Goal: Share content: Share content

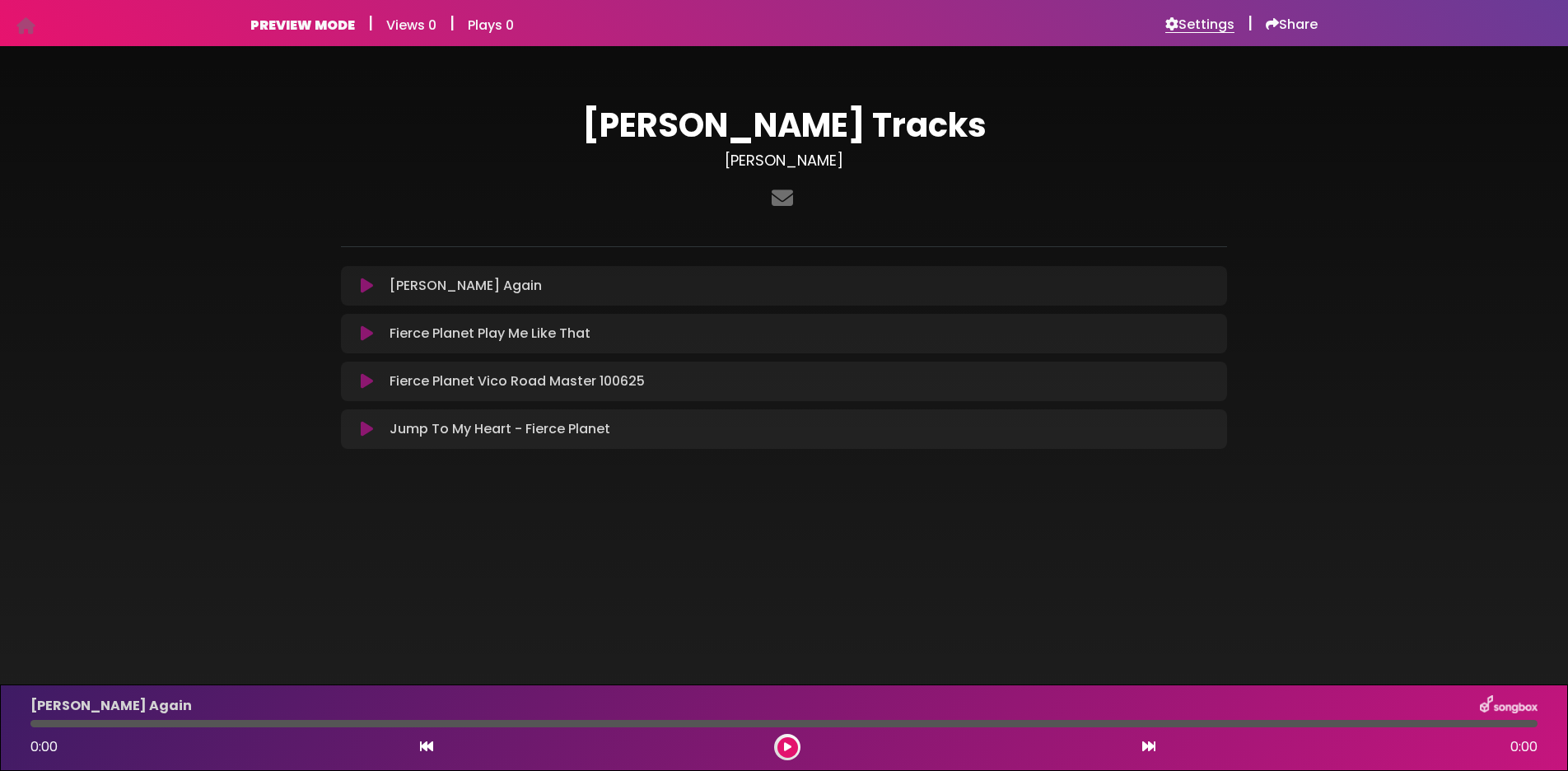
click at [1181, 27] on h6 "Settings" at bounding box center [1199, 25] width 69 height 17
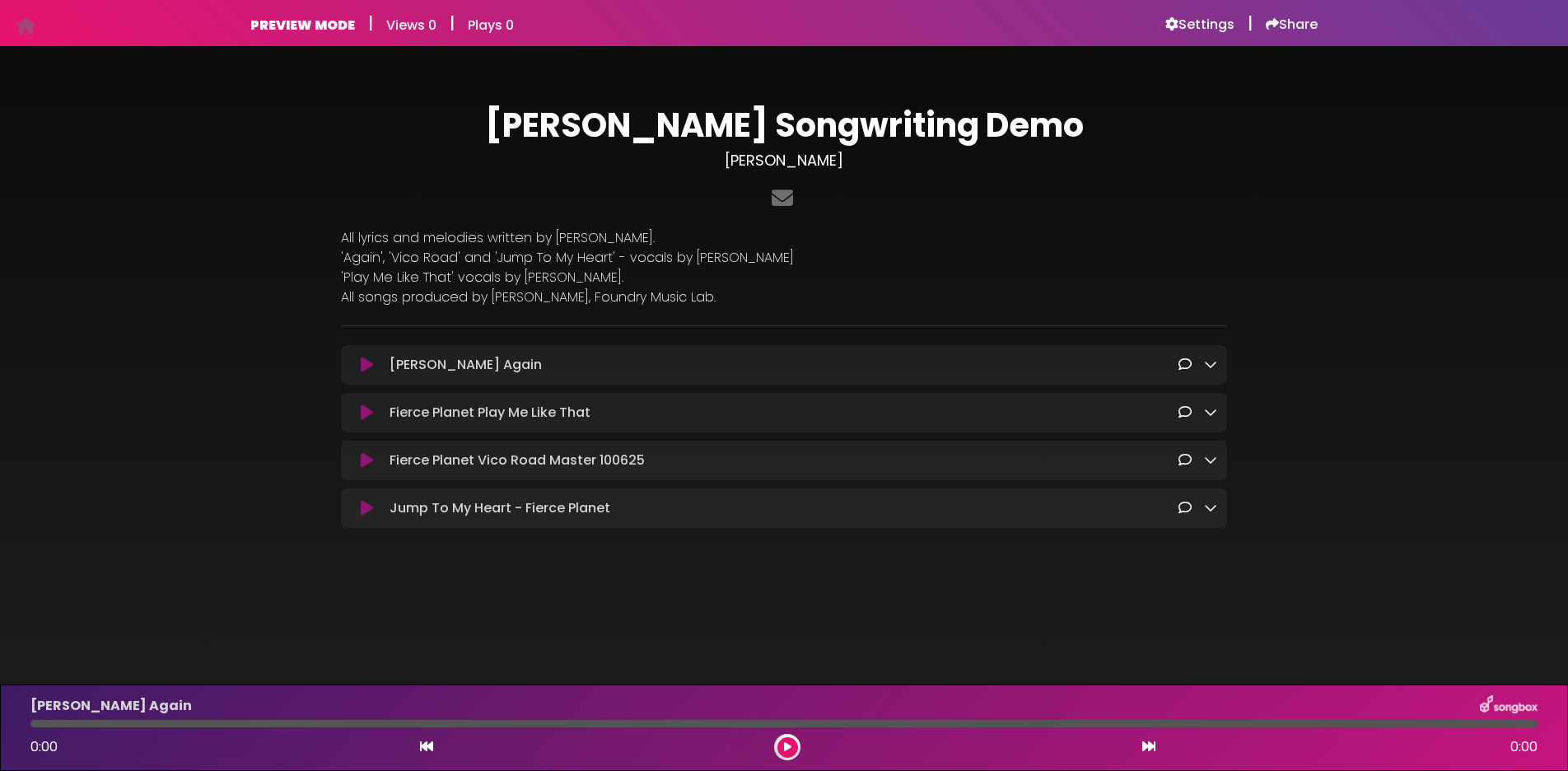
click at [361, 367] on icon at bounding box center [367, 364] width 12 height 17
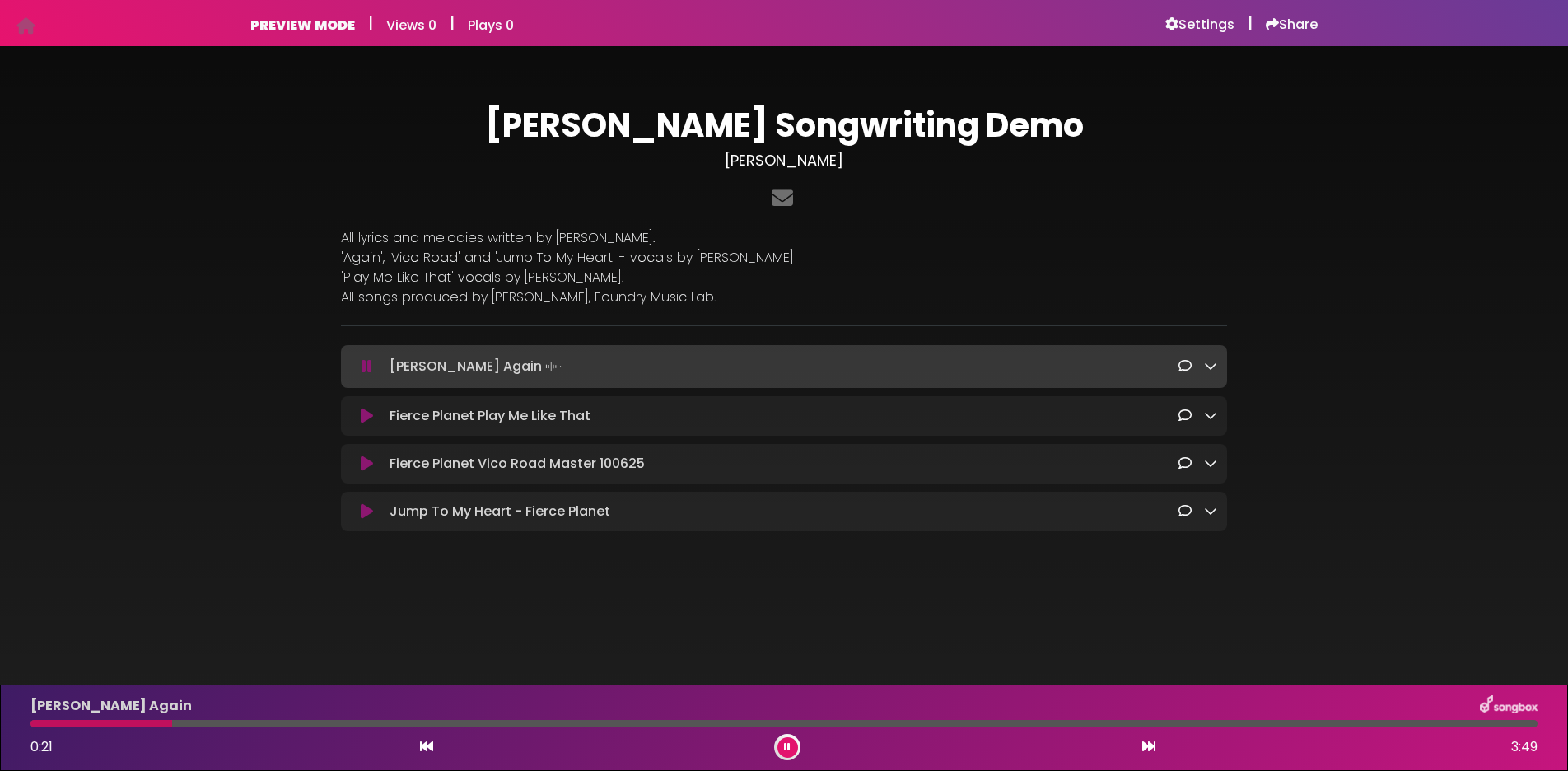
click at [366, 415] on icon at bounding box center [367, 415] width 12 height 17
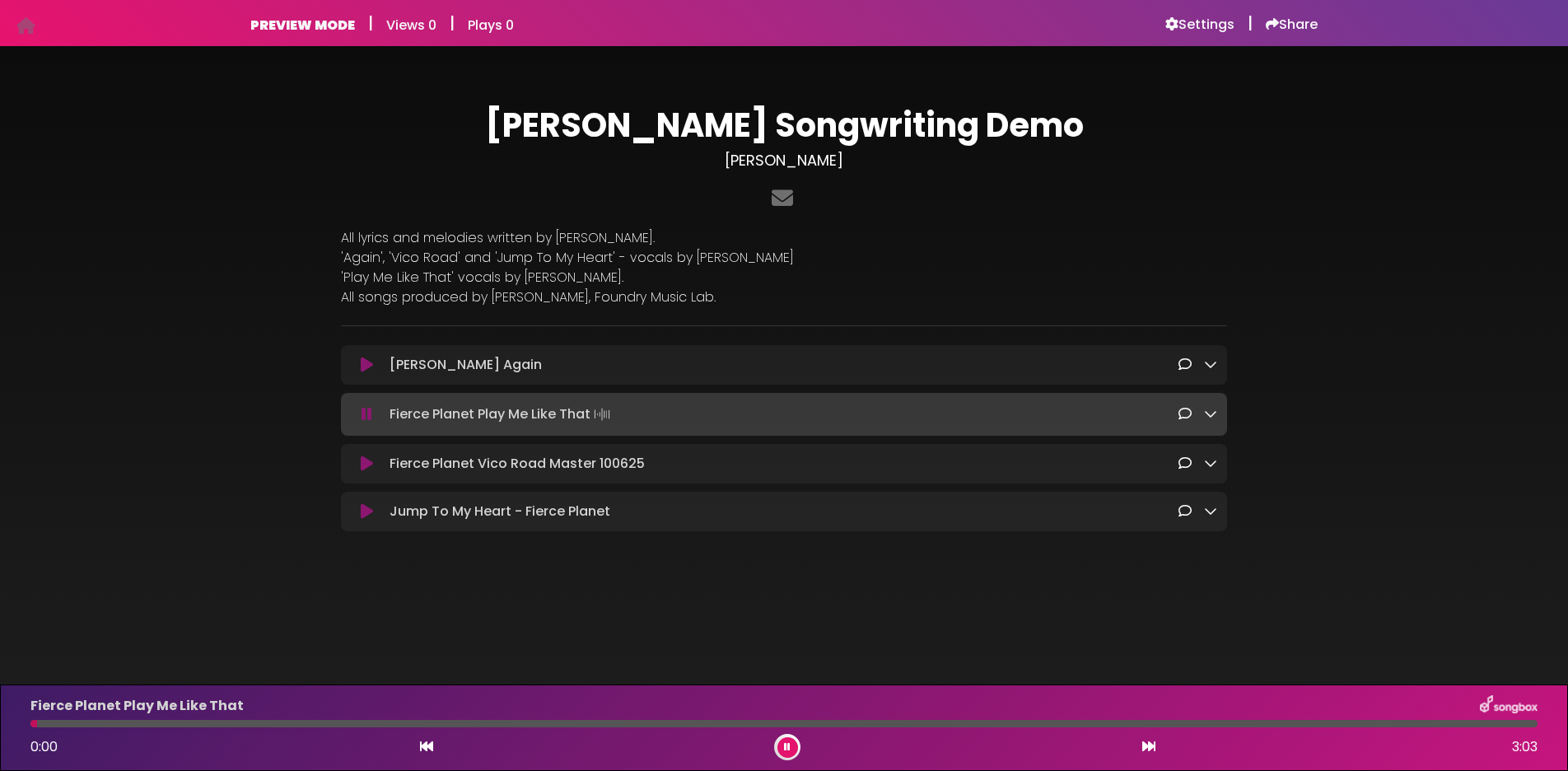
click at [362, 462] on icon at bounding box center [367, 463] width 12 height 17
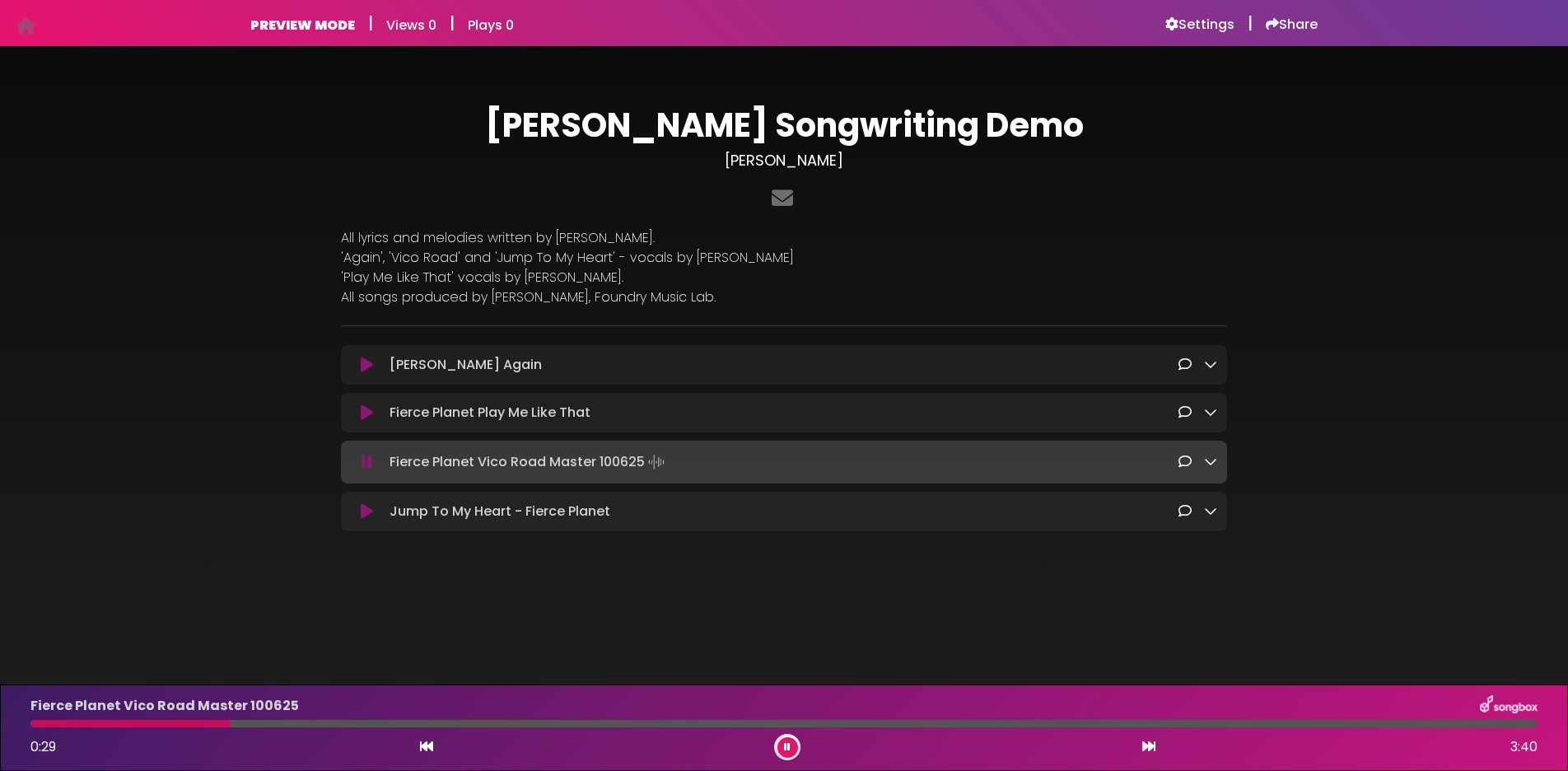
click at [1211, 463] on icon at bounding box center [1210, 460] width 13 height 13
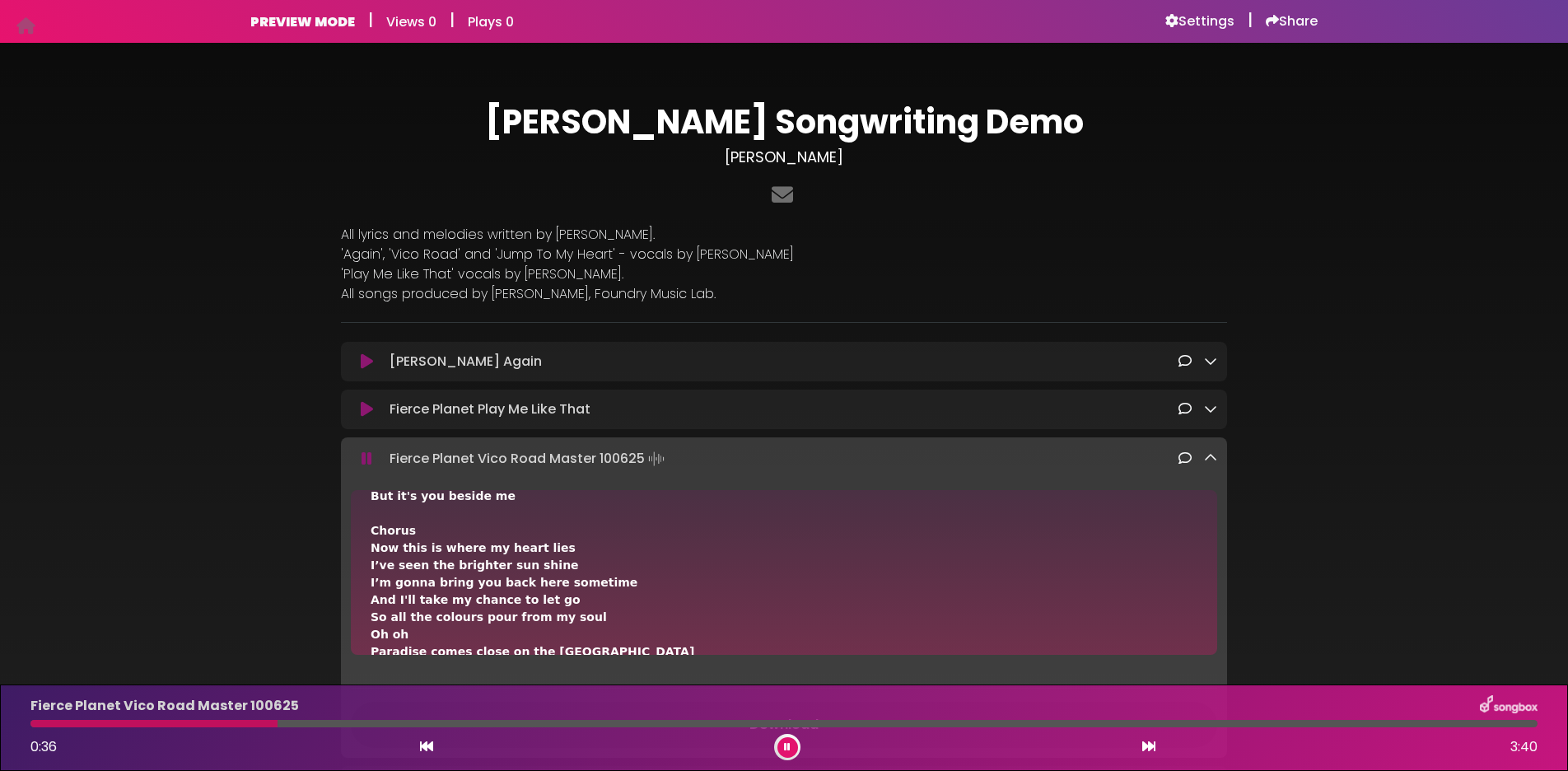
scroll to position [330, 0]
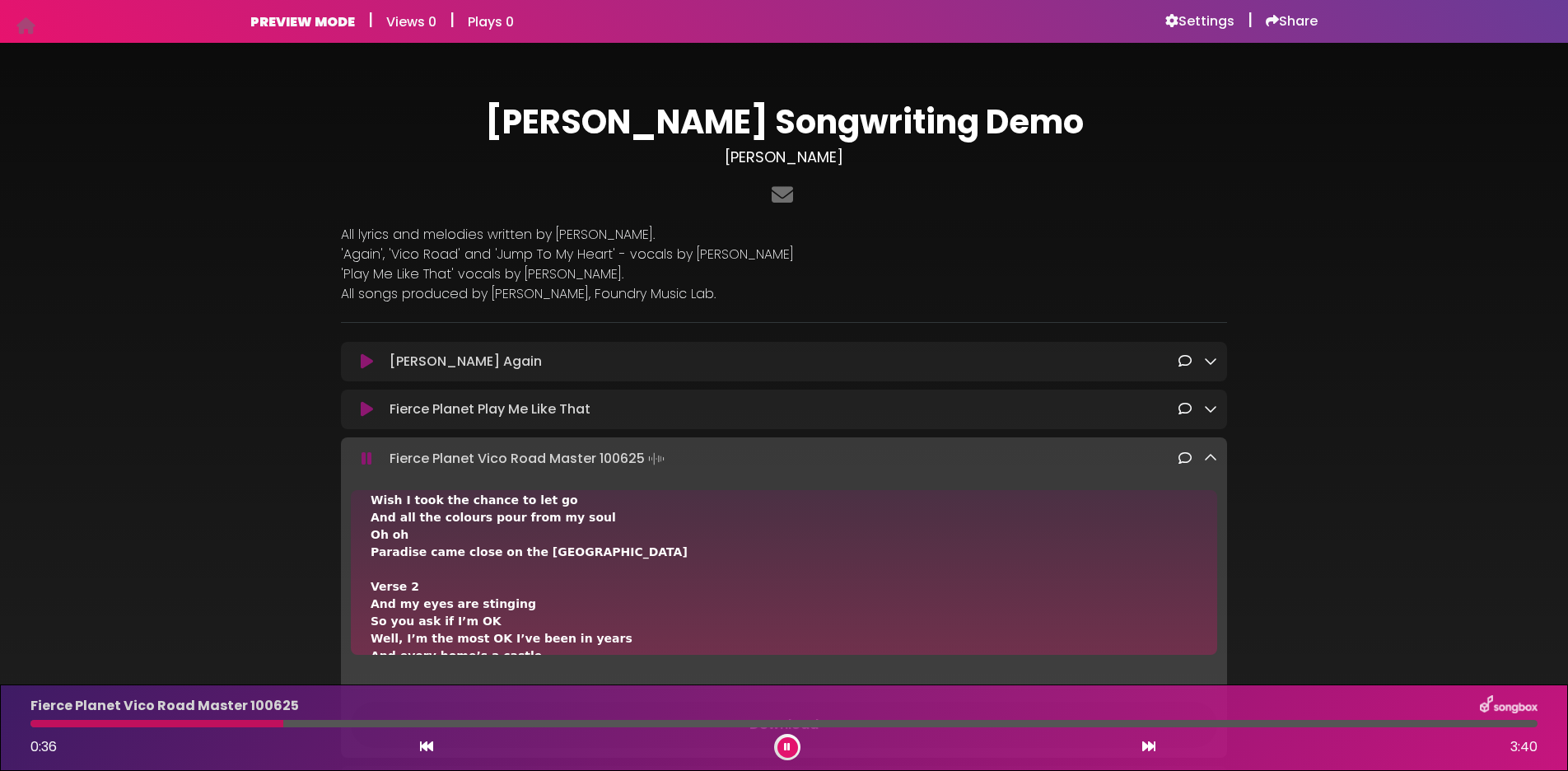
click at [1210, 460] on icon at bounding box center [1210, 458] width 13 height 13
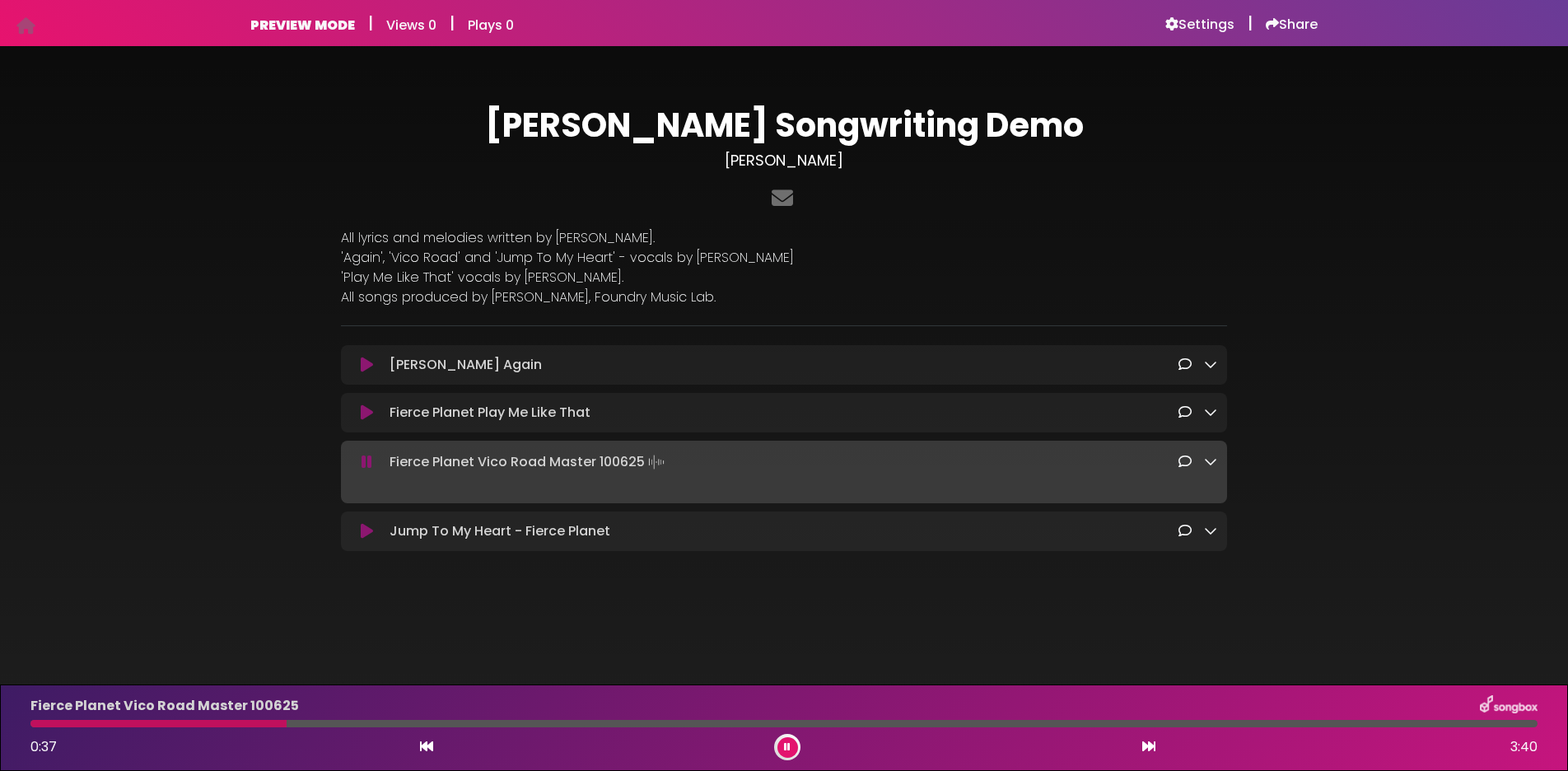
scroll to position [0, 0]
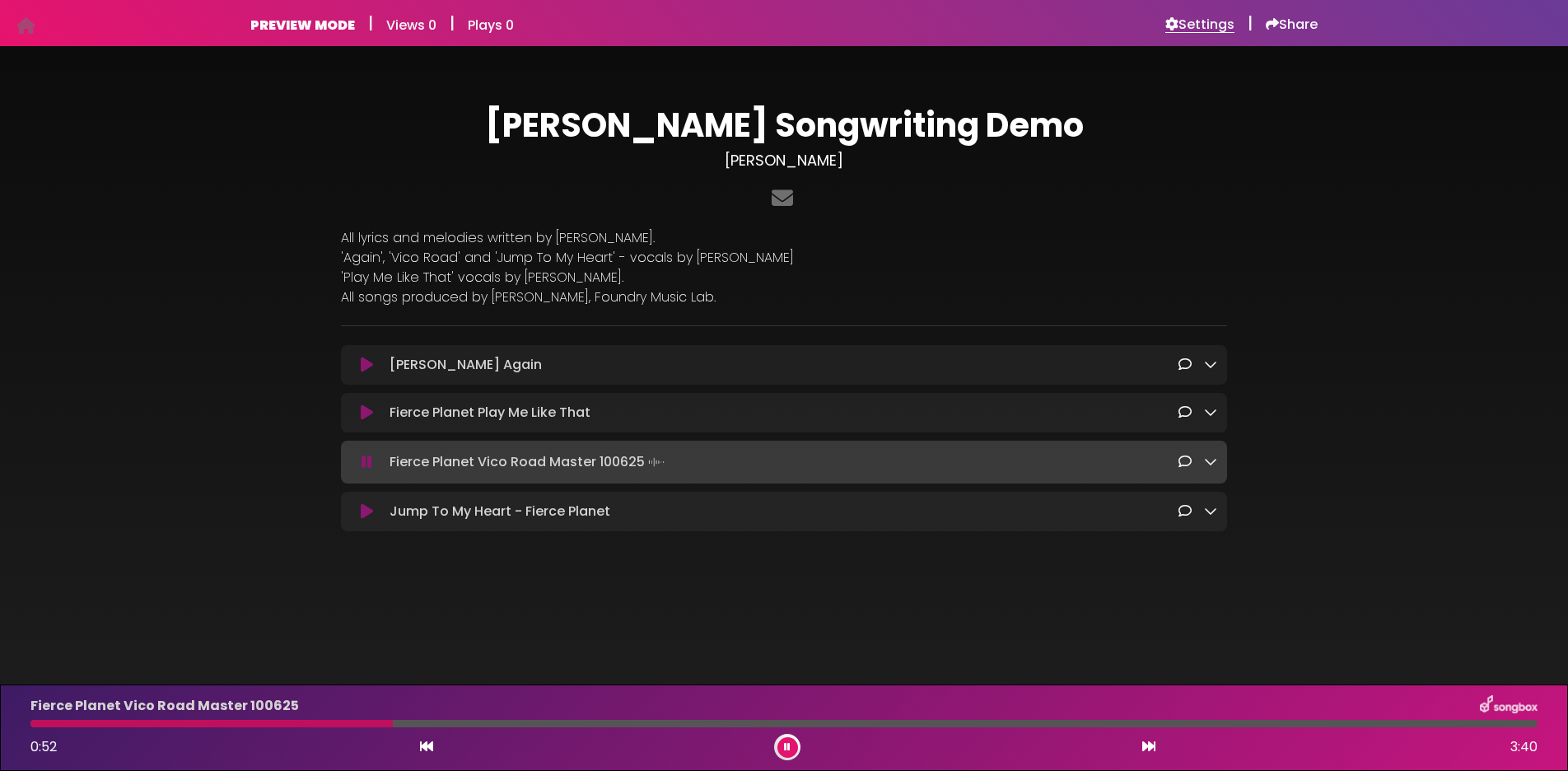
click at [1194, 22] on h6 "Settings" at bounding box center [1199, 25] width 69 height 17
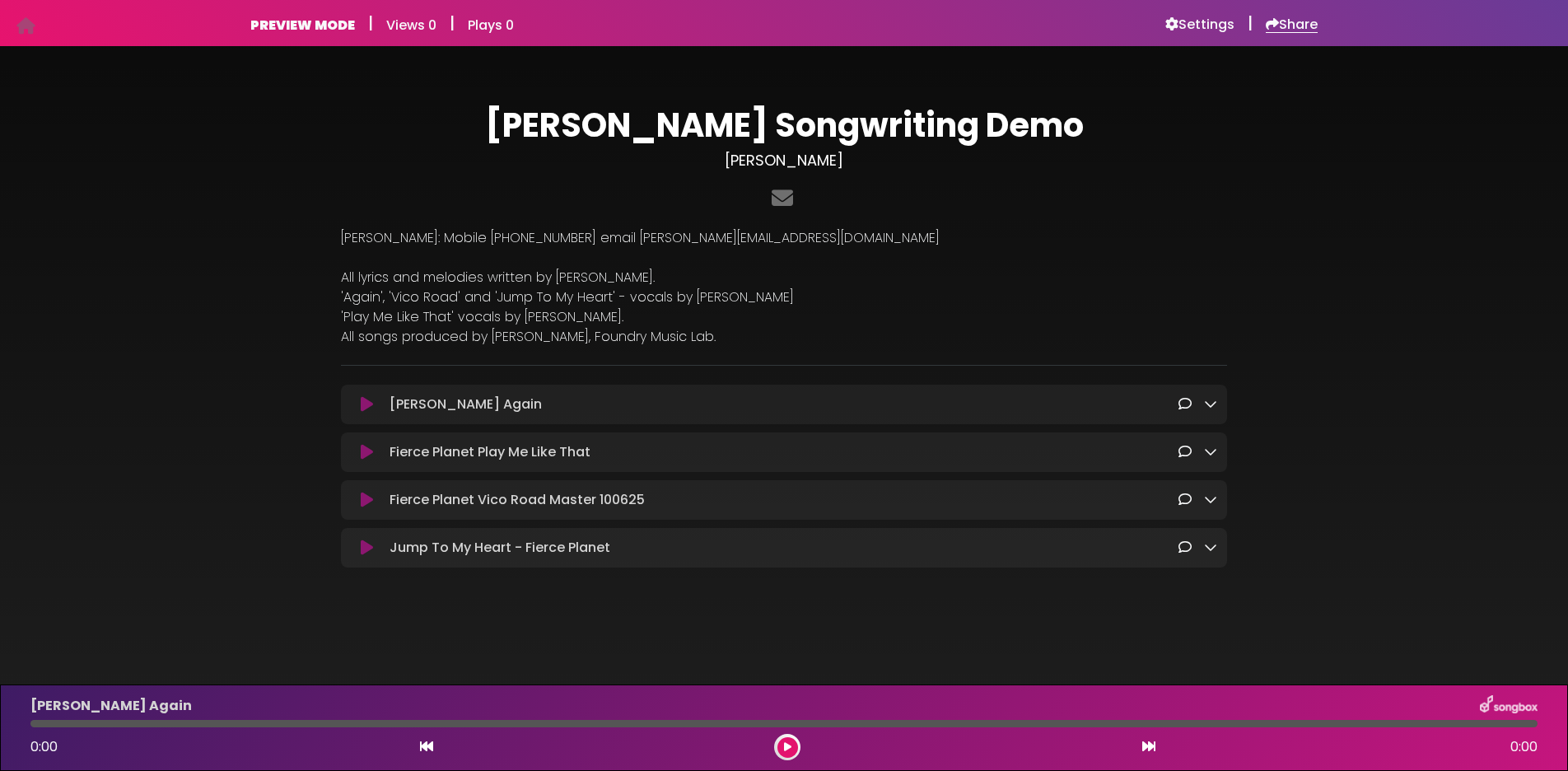
click at [1295, 29] on h6 "Share" at bounding box center [1291, 25] width 52 height 17
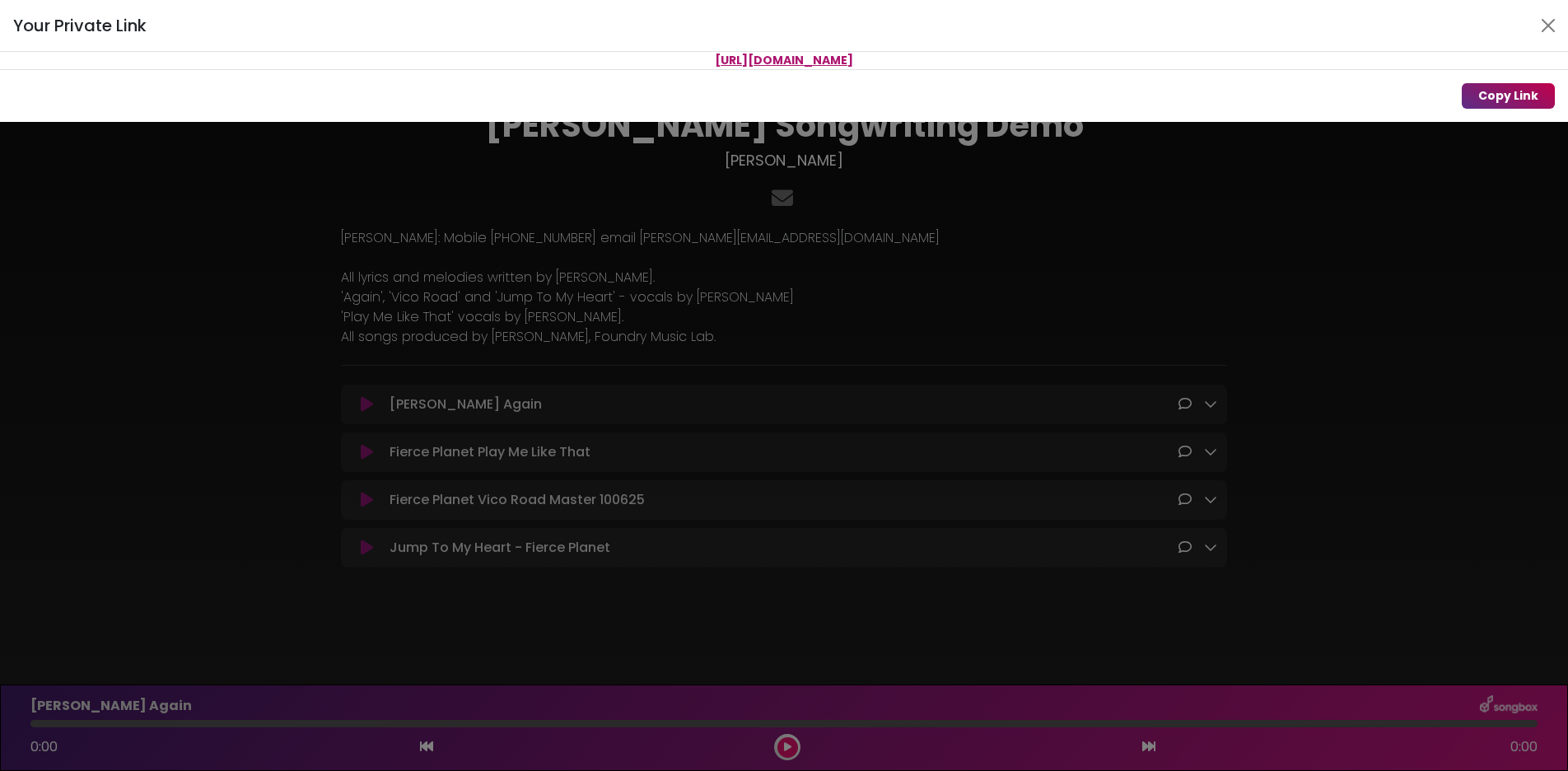
click at [1496, 97] on button "Copy Link" at bounding box center [1509, 95] width 93 height 26
click at [1514, 94] on button "Copy Link" at bounding box center [1509, 95] width 93 height 26
click at [853, 64] on span "[URL][DOMAIN_NAME]" at bounding box center [784, 60] width 138 height 17
click at [976, 56] on p "[URL][DOMAIN_NAME]" at bounding box center [784, 61] width 1568 height 18
drag, startPoint x: 984, startPoint y: 58, endPoint x: 577, endPoint y: 60, distance: 407.0
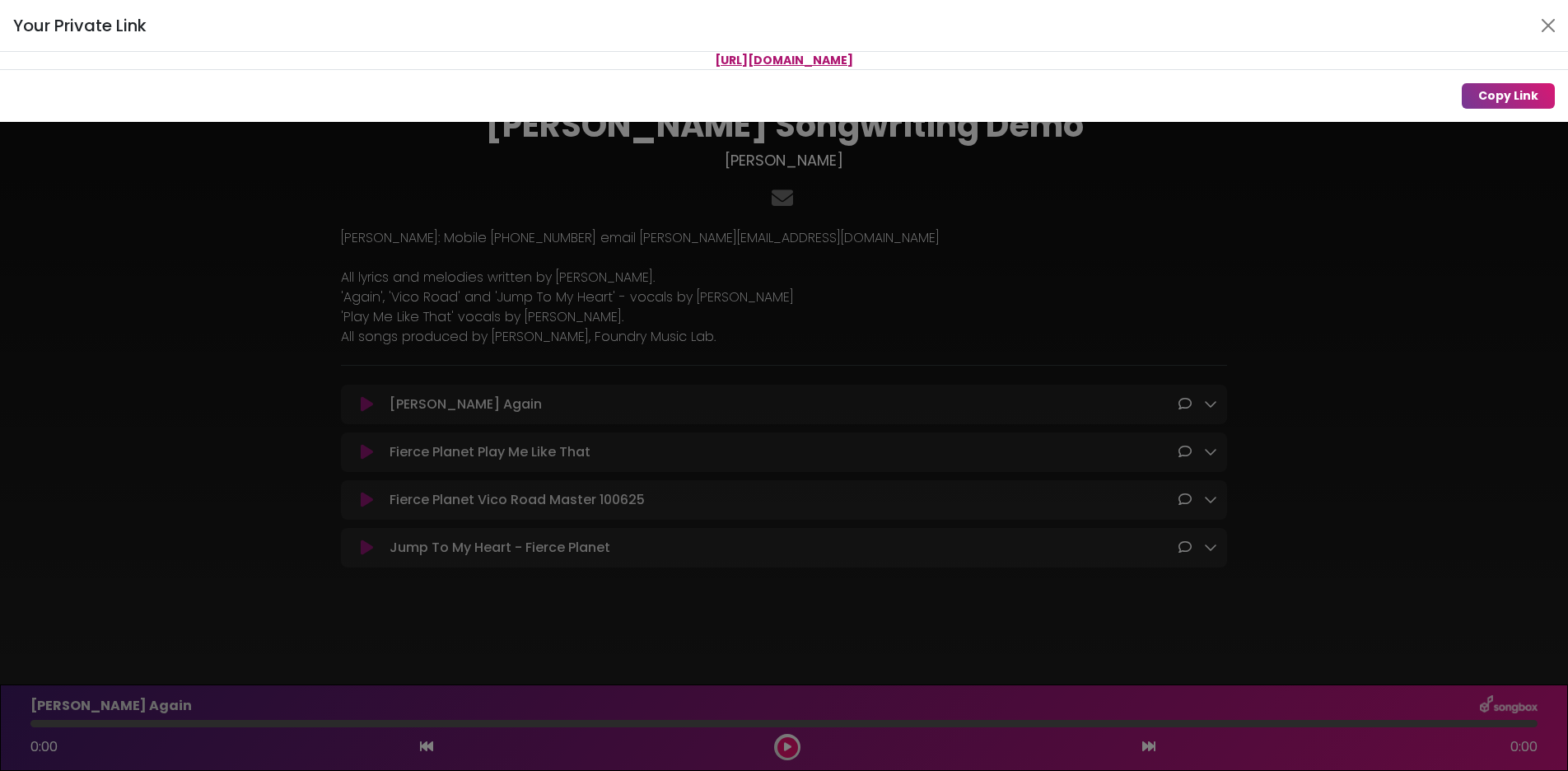
click at [577, 60] on p "[URL][DOMAIN_NAME]" at bounding box center [784, 61] width 1568 height 18
copy span "[URL][DOMAIN_NAME]"
